Goal: Task Accomplishment & Management: Complete application form

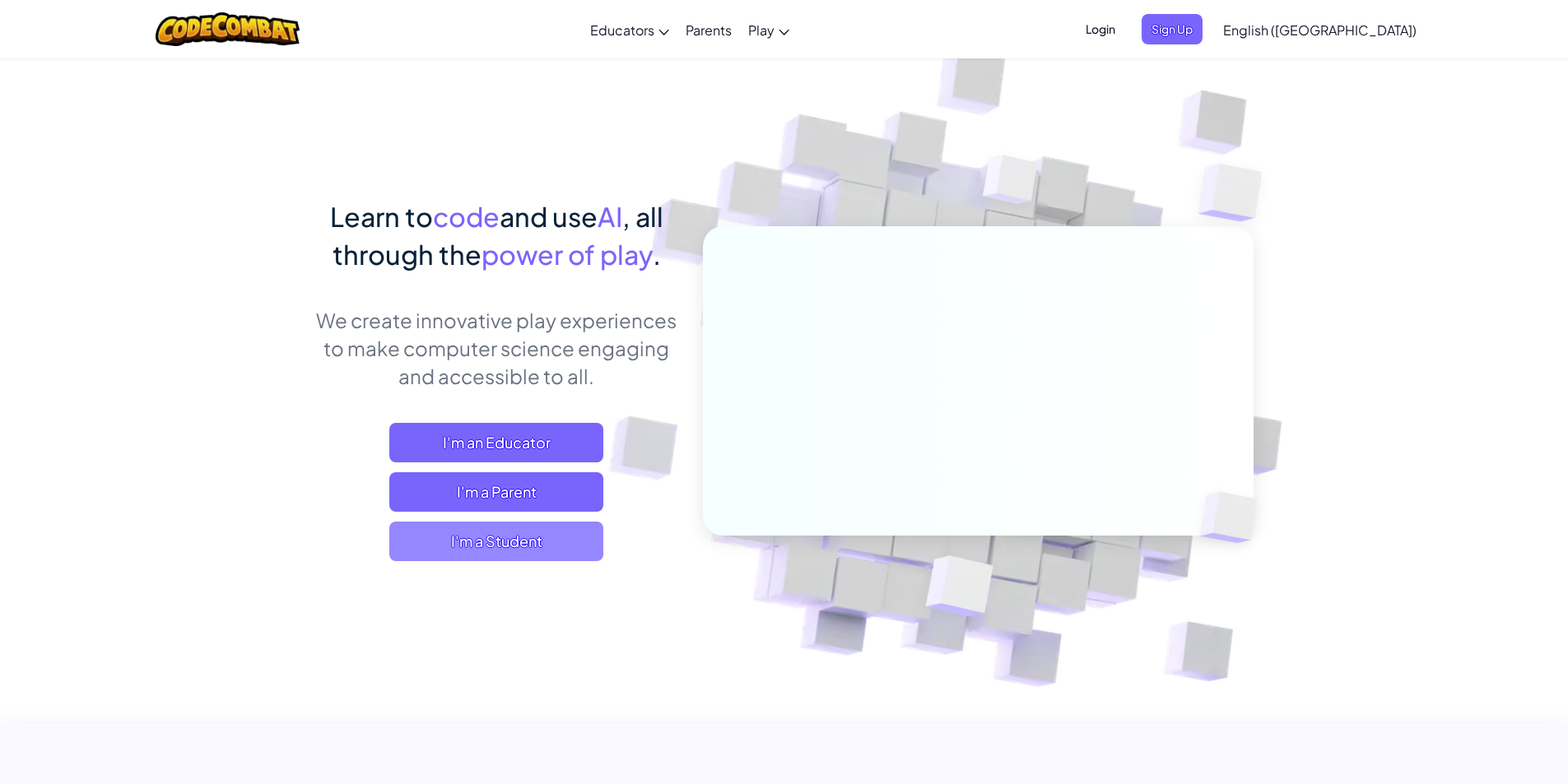
click at [480, 548] on span "I'm a Student" at bounding box center [496, 541] width 214 height 39
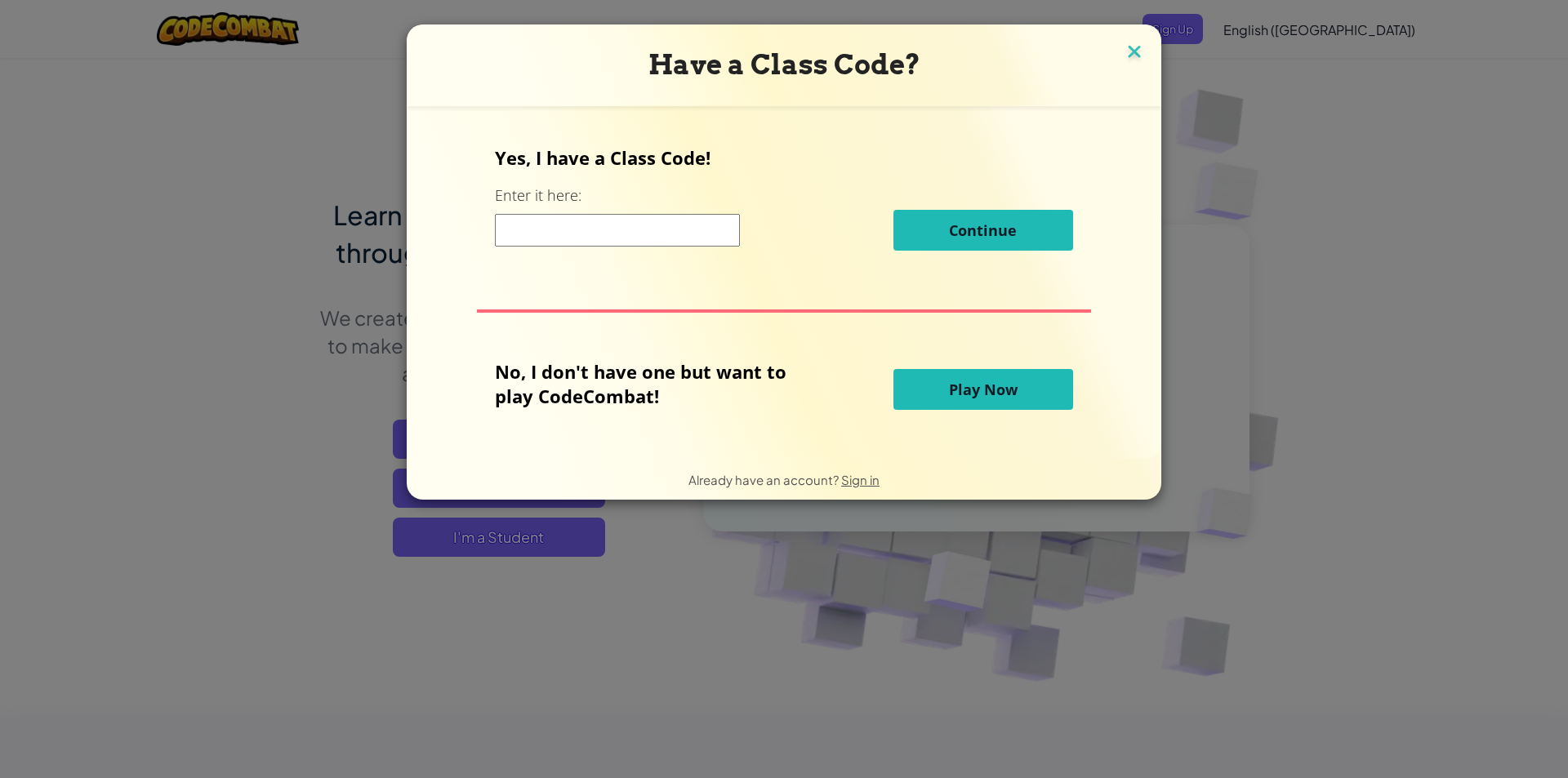
click at [1124, 47] on img at bounding box center [1134, 53] width 21 height 25
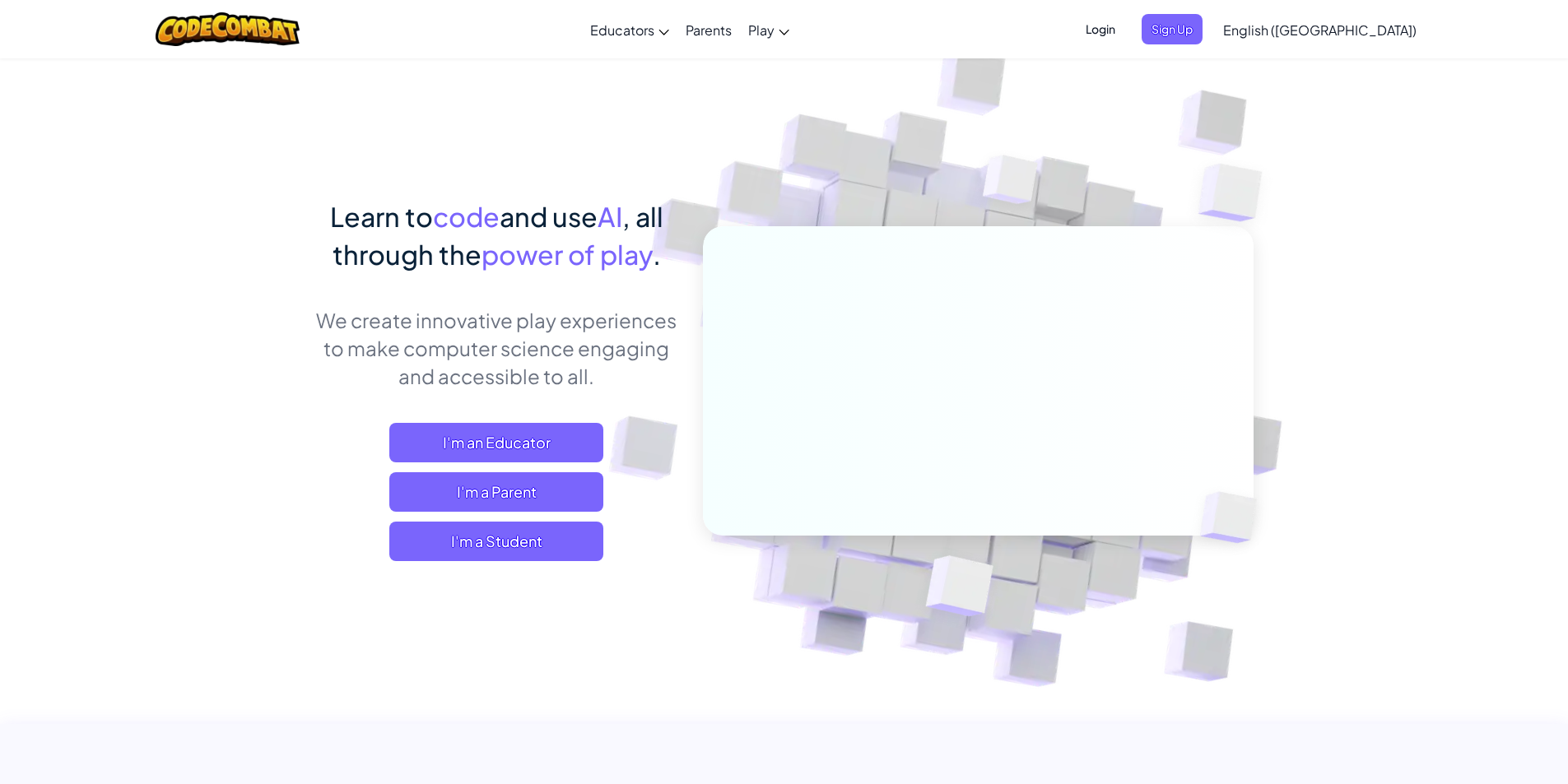
click at [1126, 39] on span "Login" at bounding box center [1100, 30] width 49 height 30
